Goal: Find specific page/section: Find specific page/section

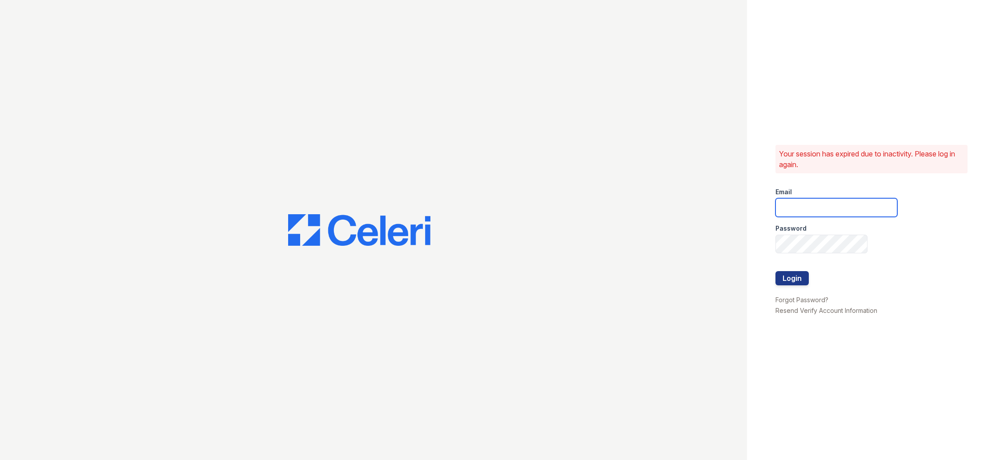
click at [836, 203] on input "email" at bounding box center [836, 207] width 122 height 19
type input "[EMAIL_ADDRESS][DOMAIN_NAME]"
click at [775, 271] on button "Login" at bounding box center [791, 278] width 33 height 14
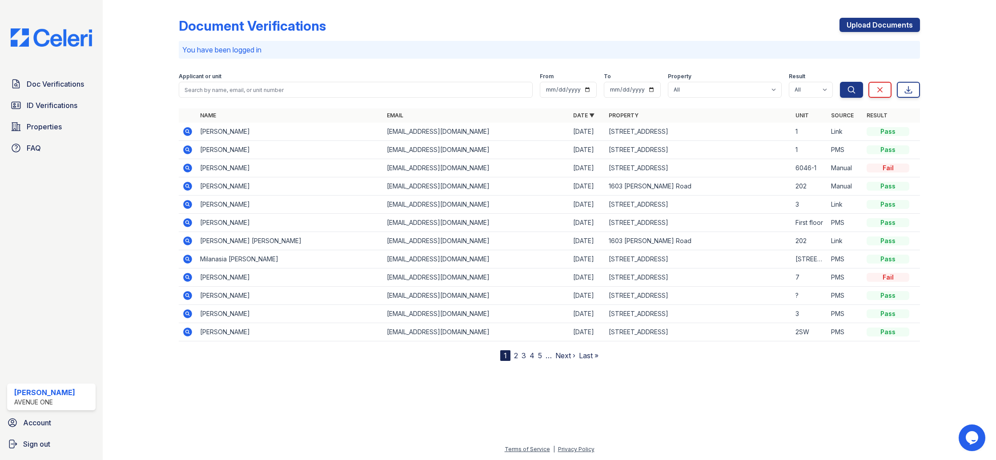
click at [515, 355] on link "2" at bounding box center [516, 355] width 4 height 9
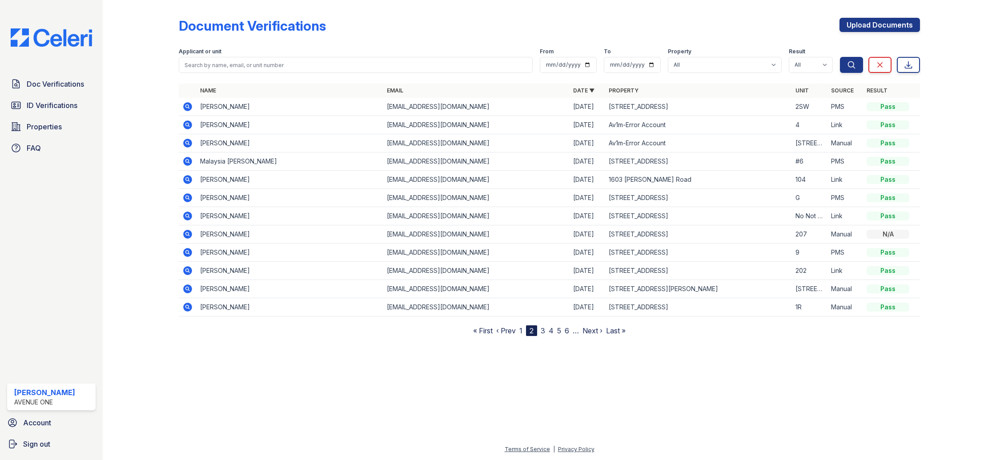
click at [521, 331] on link "1" at bounding box center [520, 330] width 3 height 9
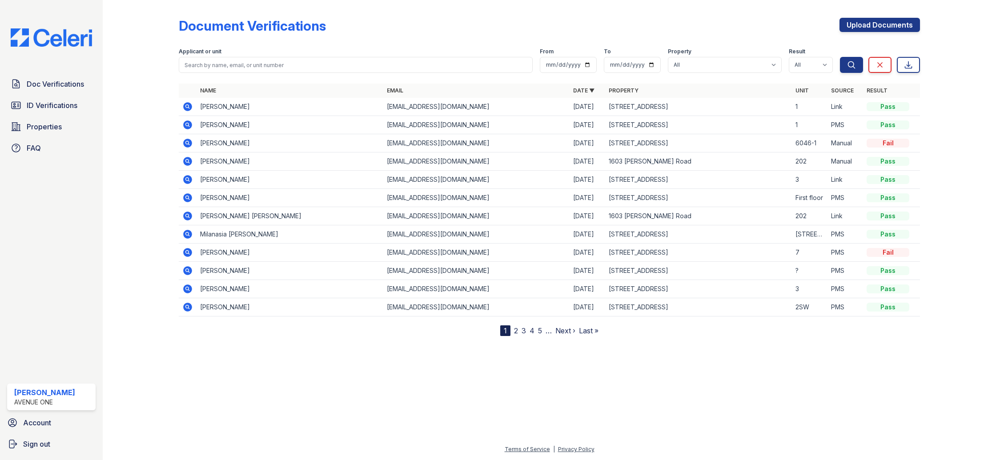
click at [521, 331] on nav "1 2 3 4 5 … Next › Last »" at bounding box center [549, 330] width 98 height 11
click at [522, 331] on link "3" at bounding box center [524, 330] width 4 height 9
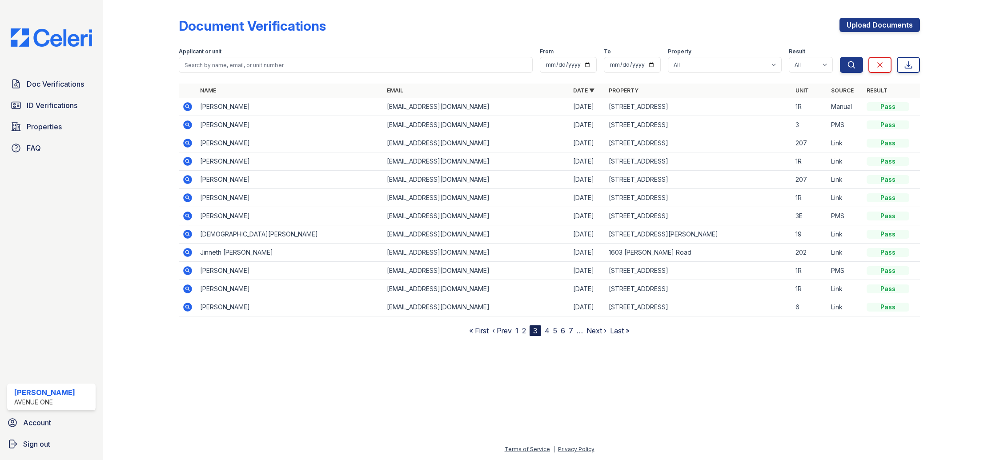
click at [516, 333] on link "1" at bounding box center [516, 330] width 3 height 9
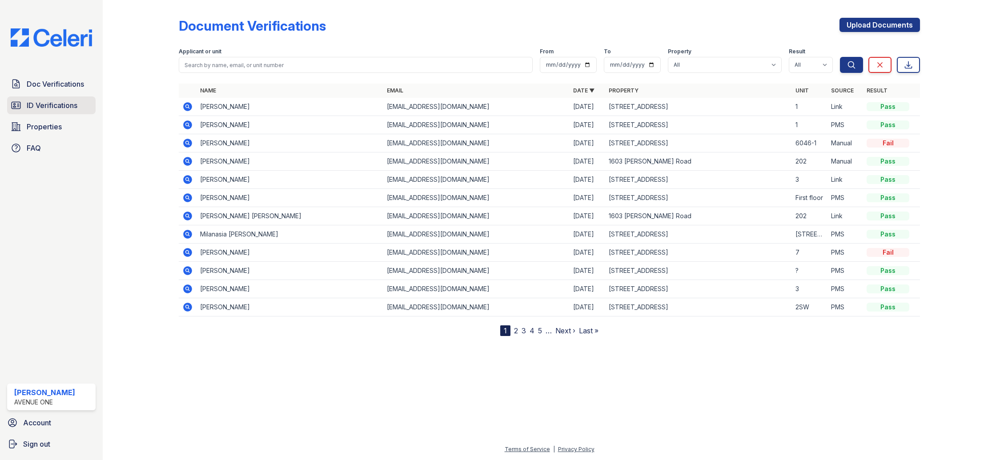
click at [78, 107] on link "ID Verifications" at bounding box center [51, 105] width 88 height 18
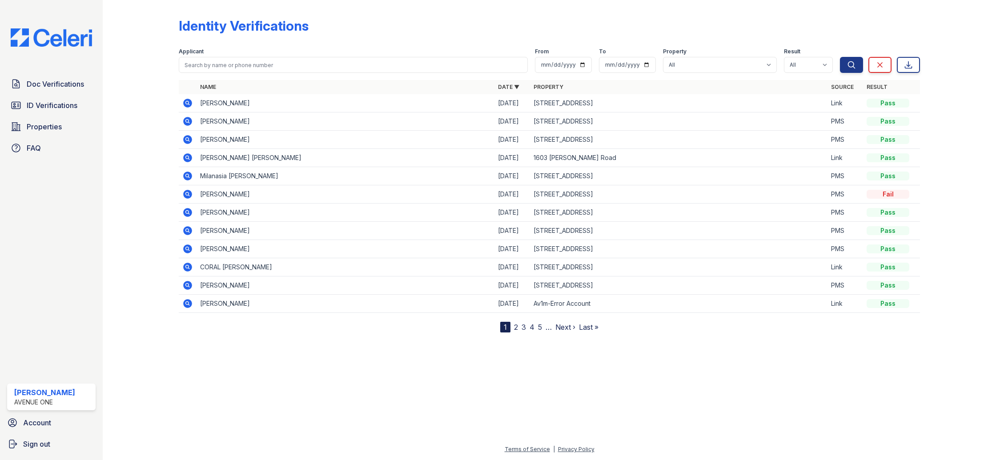
click at [514, 328] on link "2" at bounding box center [516, 327] width 4 height 9
click at [544, 326] on link "3" at bounding box center [543, 327] width 4 height 9
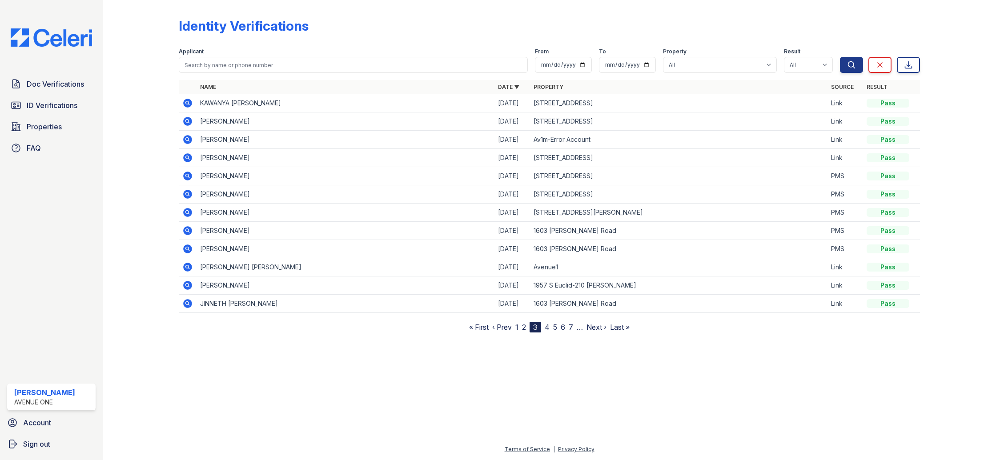
click at [137, 199] on div at bounding box center [148, 168] width 62 height 329
click at [523, 328] on link "2" at bounding box center [524, 327] width 4 height 9
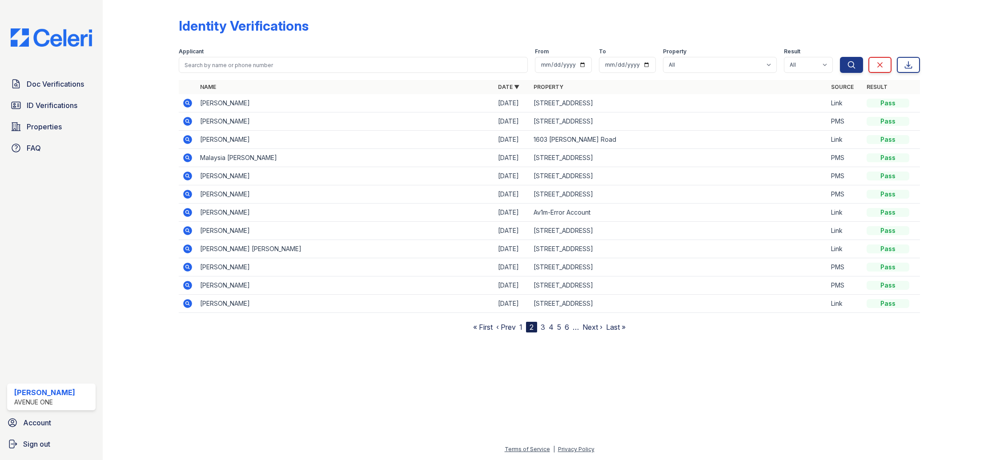
click at [522, 327] on link "1" at bounding box center [520, 327] width 3 height 9
click at [532, 327] on link "4" at bounding box center [532, 327] width 5 height 9
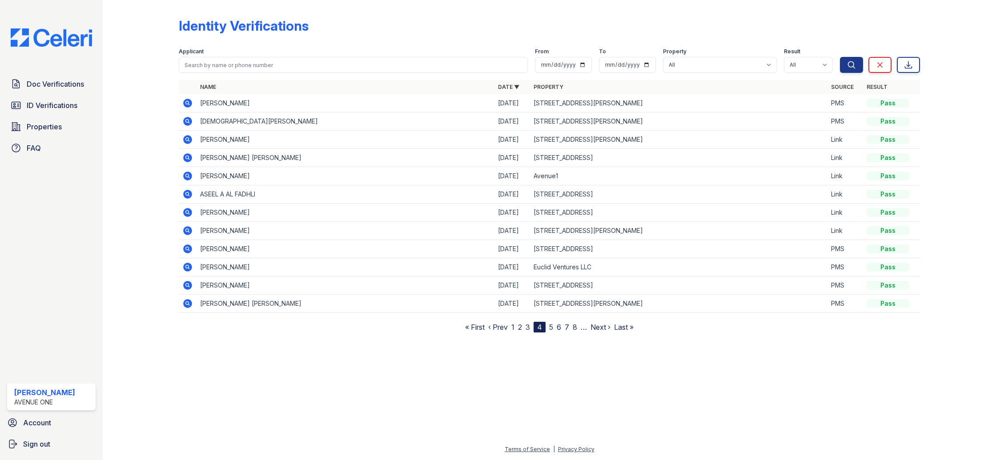
click at [552, 324] on link "5" at bounding box center [551, 327] width 4 height 9
